Goal: Check status: Check status

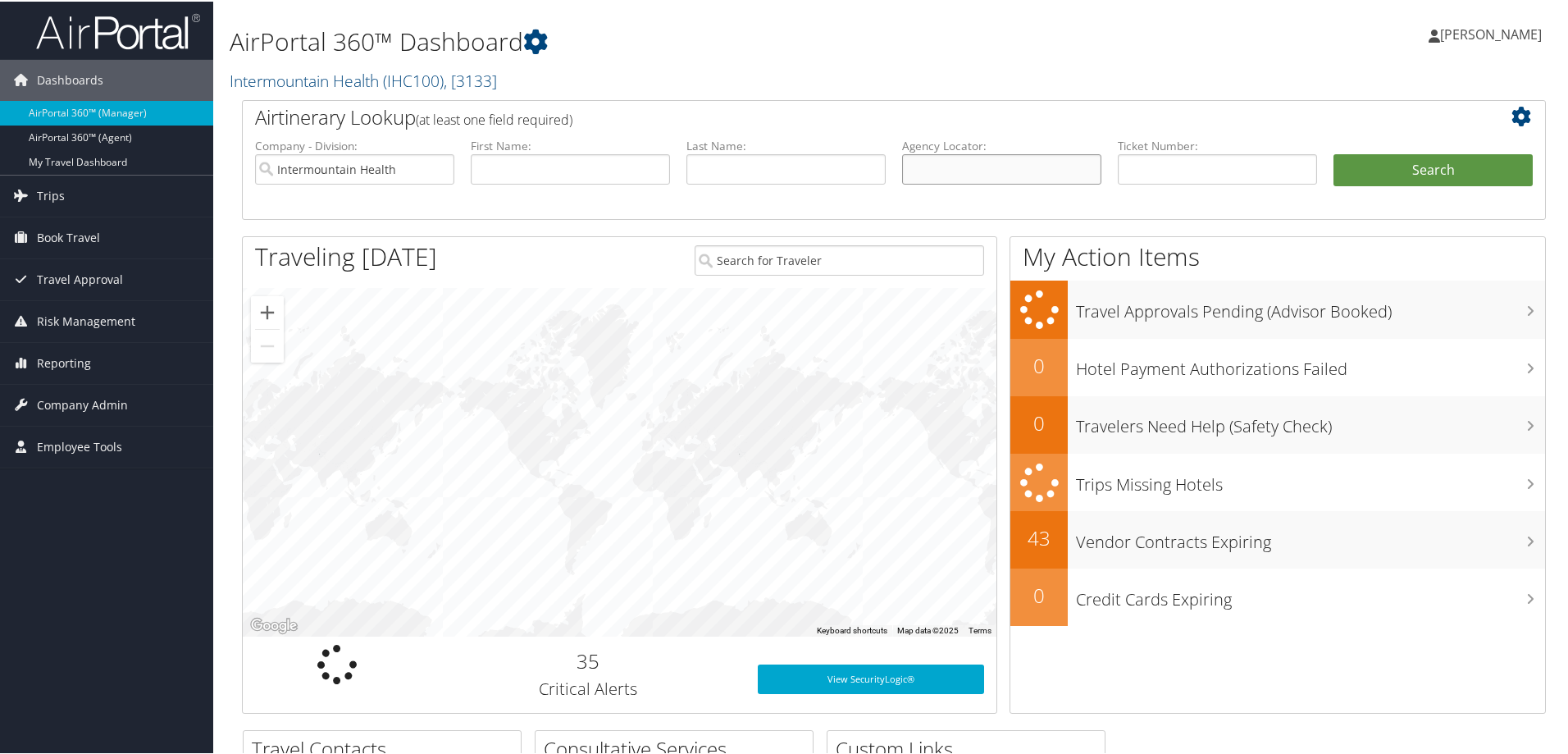
click at [968, 156] on input "text" at bounding box center [1002, 167] width 199 height 31
paste input "C7HF4N"
type input "C7HF4N"
click at [1400, 162] on button "Search" at bounding box center [1433, 169] width 199 height 33
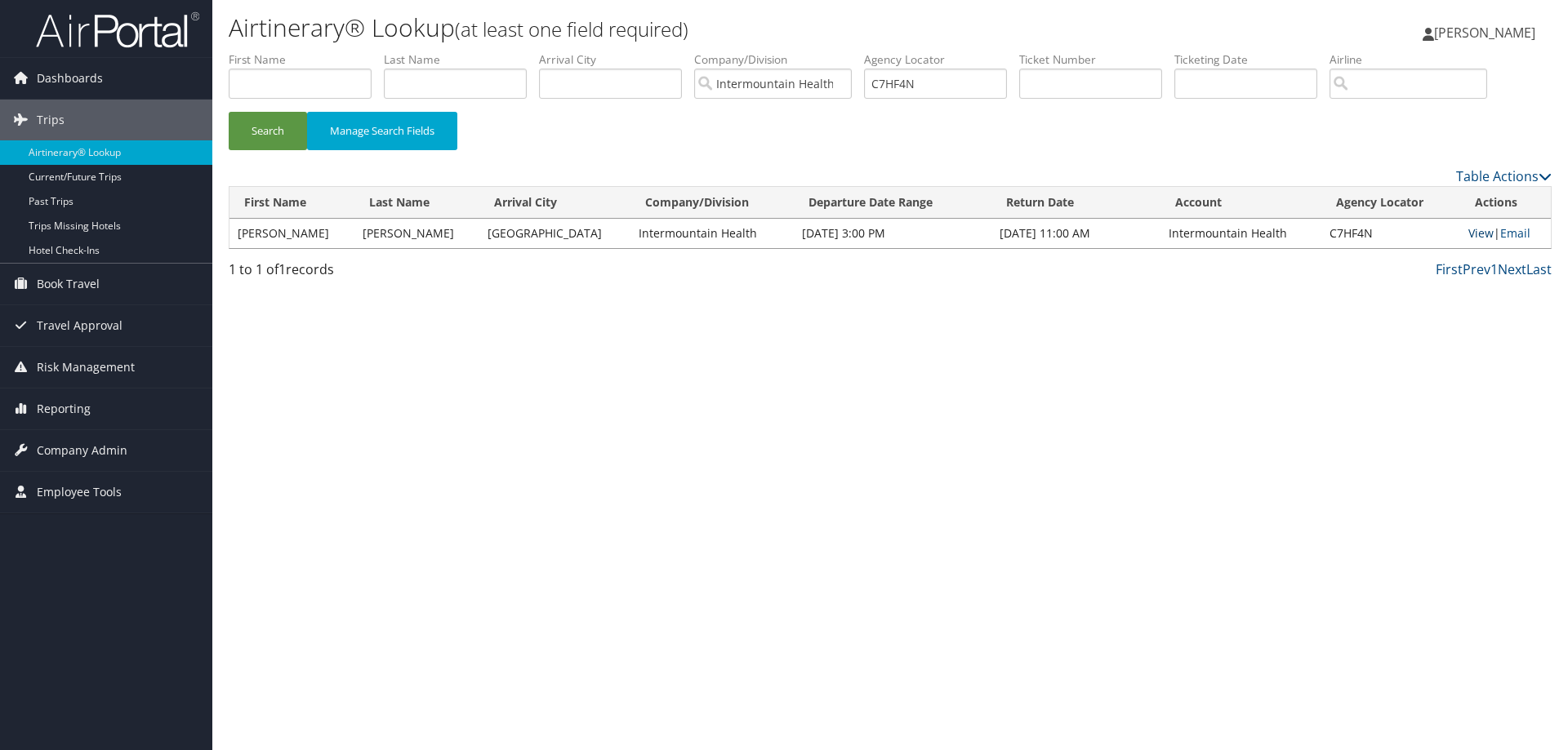
click at [1475, 232] on link "View" at bounding box center [1480, 233] width 25 height 16
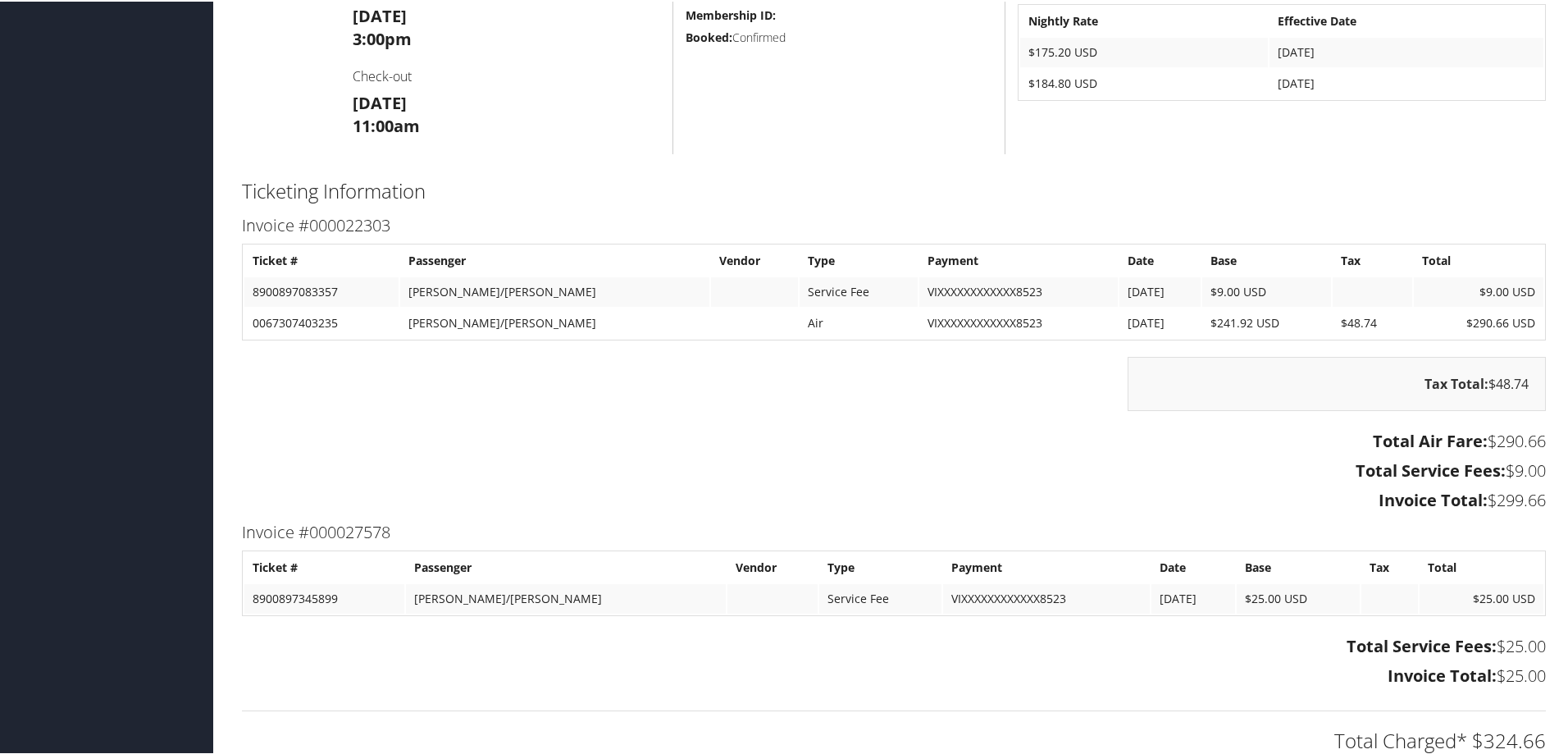
scroll to position [821, 0]
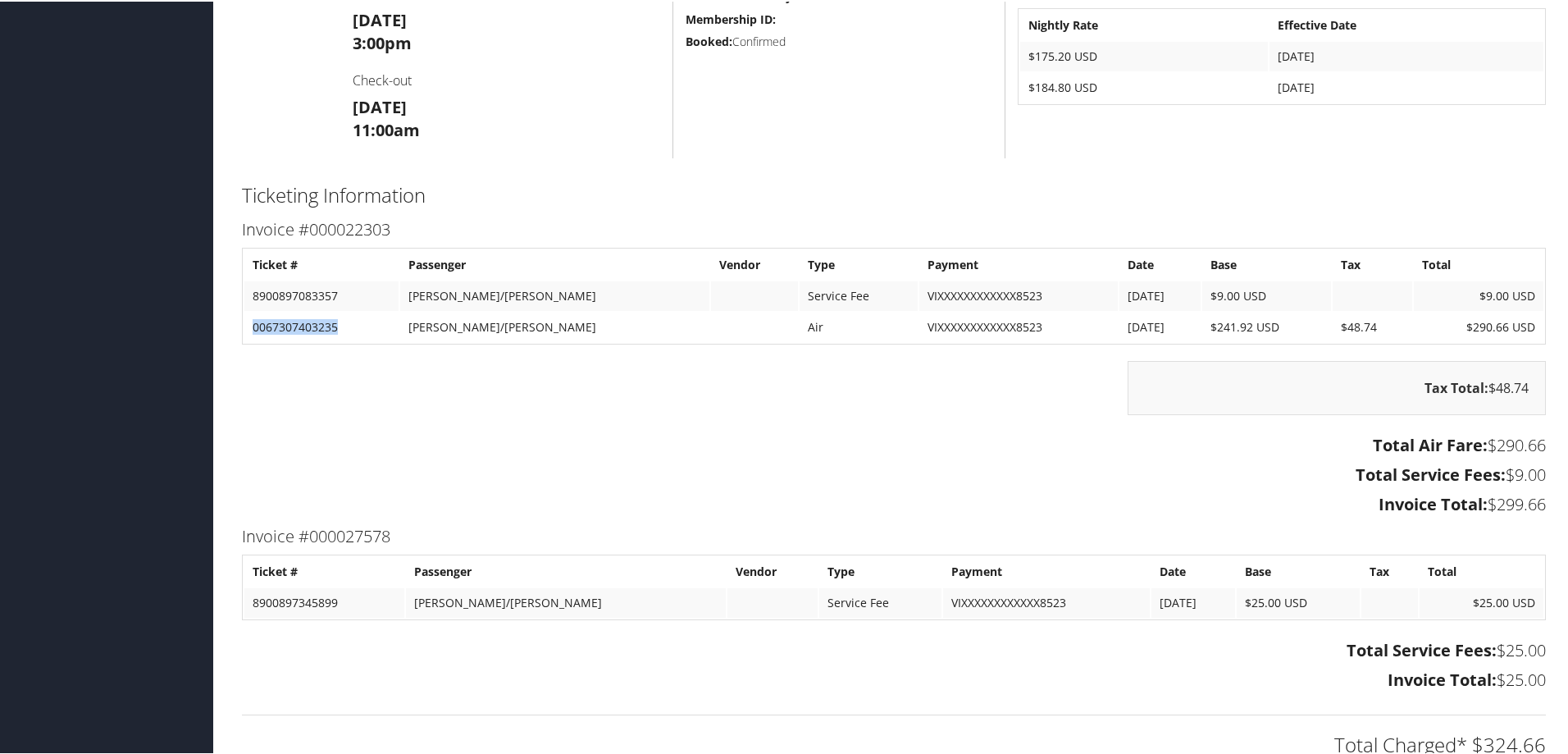
drag, startPoint x: 341, startPoint y: 325, endPoint x: 253, endPoint y: 325, distance: 88.0
click at [253, 325] on td "0067307403235" at bounding box center [321, 326] width 154 height 30
copy td "0067307403235"
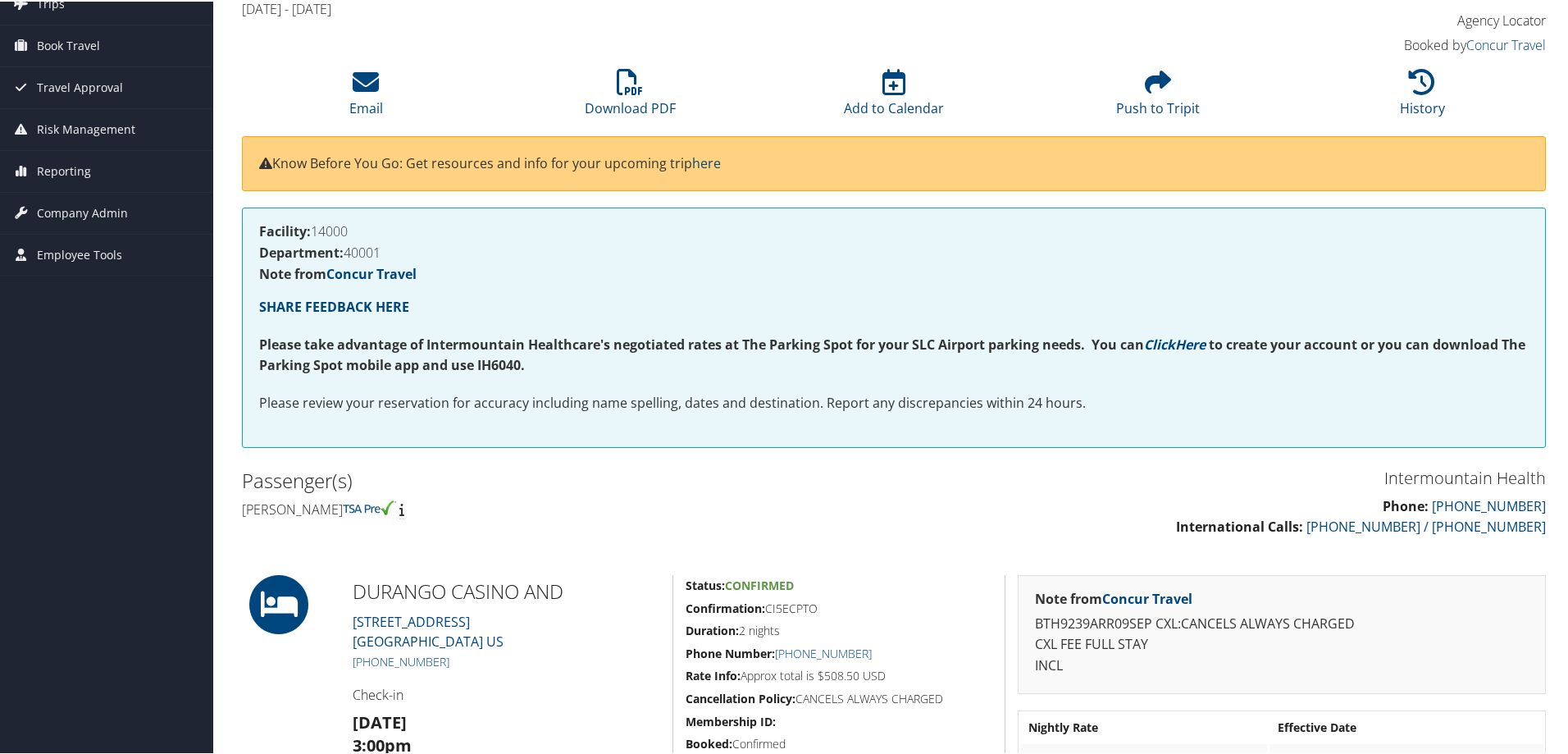
scroll to position [0, 0]
